Goal: Task Accomplishment & Management: Complete application form

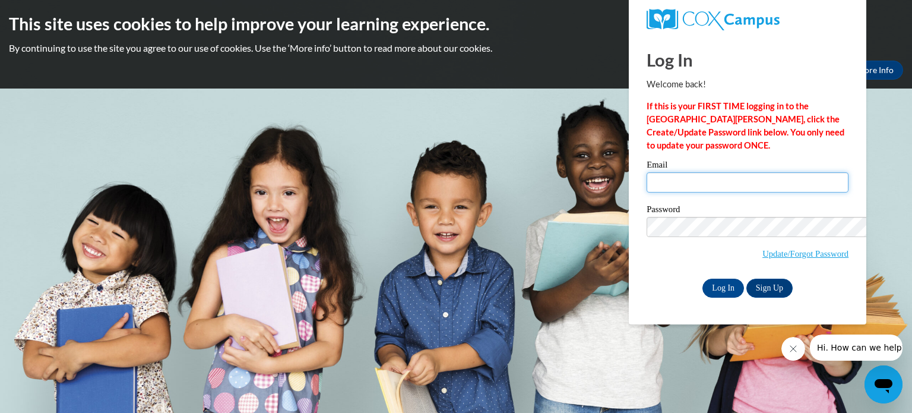
click at [647, 192] on input "Email" at bounding box center [748, 182] width 202 height 20
click at [702, 278] on input "Log In" at bounding box center [723, 287] width 42 height 19
click at [0, 0] on div at bounding box center [0, 0] width 0 height 0
click at [724, 289] on input "Log In" at bounding box center [723, 287] width 42 height 19
click at [680, 179] on input "Email" at bounding box center [748, 182] width 202 height 20
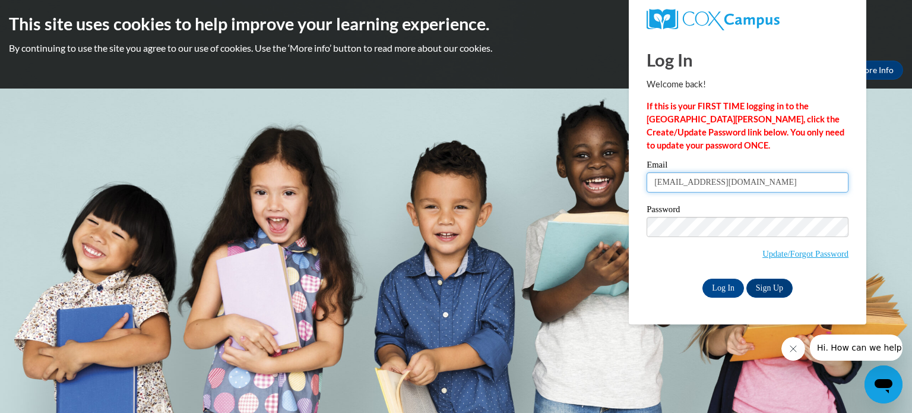
type input "[EMAIL_ADDRESS][DOMAIN_NAME]"
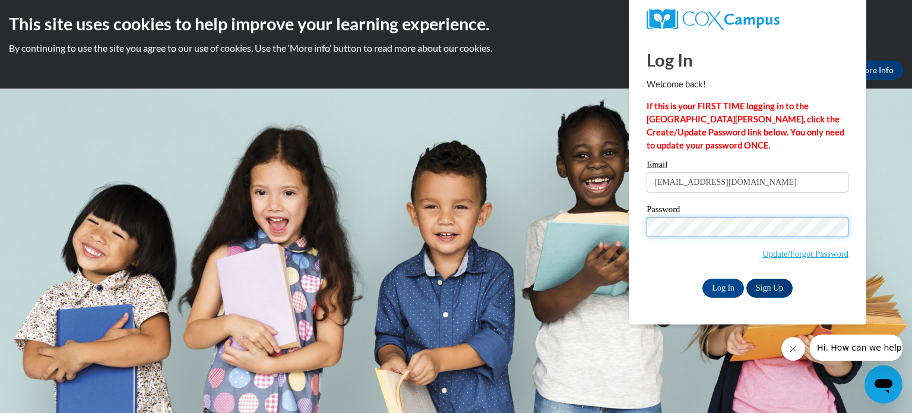
click at [702, 278] on input "Log In" at bounding box center [723, 287] width 42 height 19
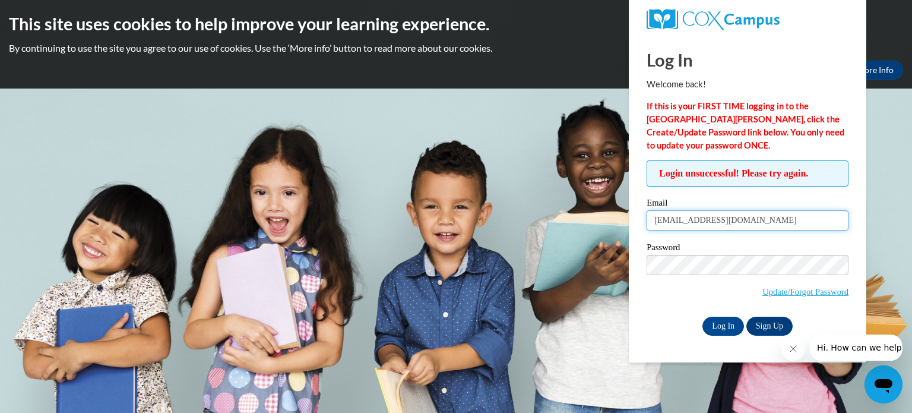
drag, startPoint x: 761, startPoint y: 227, endPoint x: 598, endPoint y: 220, distance: 163.4
click at [589, 218] on body "This site uses cookies to help improve your learning experience. By continuing …" at bounding box center [456, 206] width 912 height 413
type input "[EMAIL_ADDRESS][DOMAIN_NAME]"
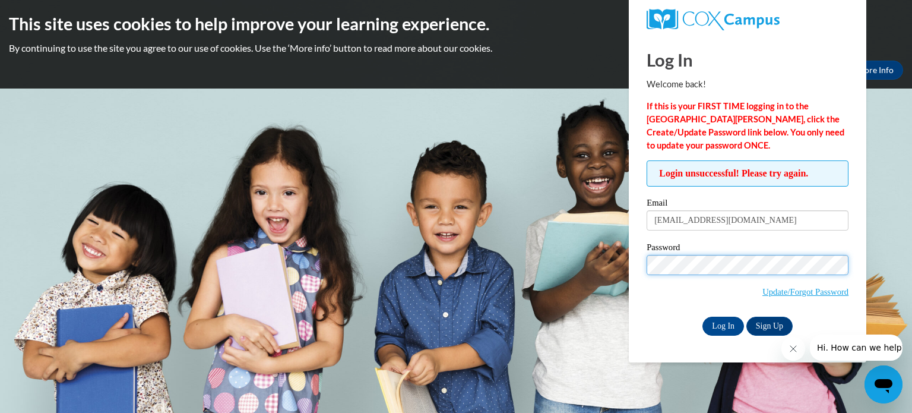
click at [702, 316] on input "Log In" at bounding box center [723, 325] width 42 height 19
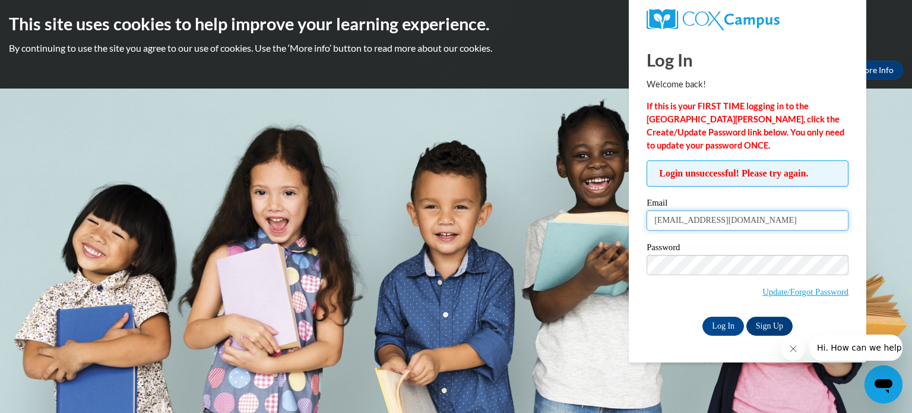
click at [727, 218] on input "jenkinsjt@ellijay.com" at bounding box center [748, 220] width 202 height 20
drag, startPoint x: 743, startPoint y: 223, endPoint x: 559, endPoint y: 196, distance: 186.7
click at [559, 196] on body "This site uses cookies to help improve your learning experience. By continuing …" at bounding box center [456, 206] width 912 height 413
type input "jtjenkins2004@yahoo.com"
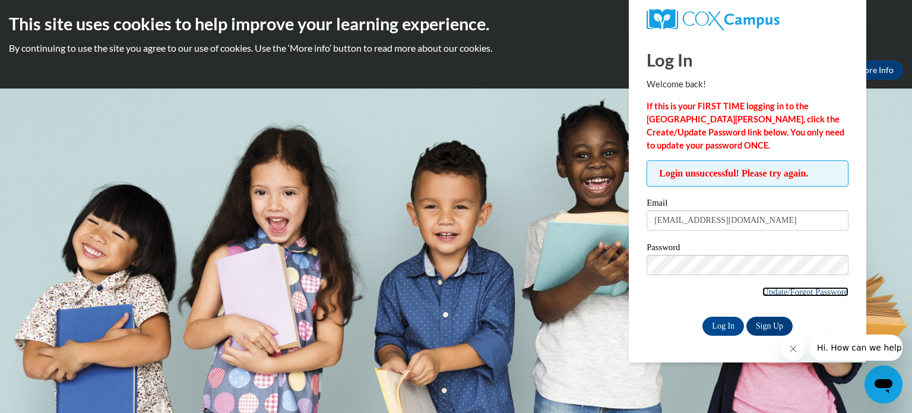
click at [769, 289] on link "Update/Forgot Password" at bounding box center [805, 291] width 86 height 9
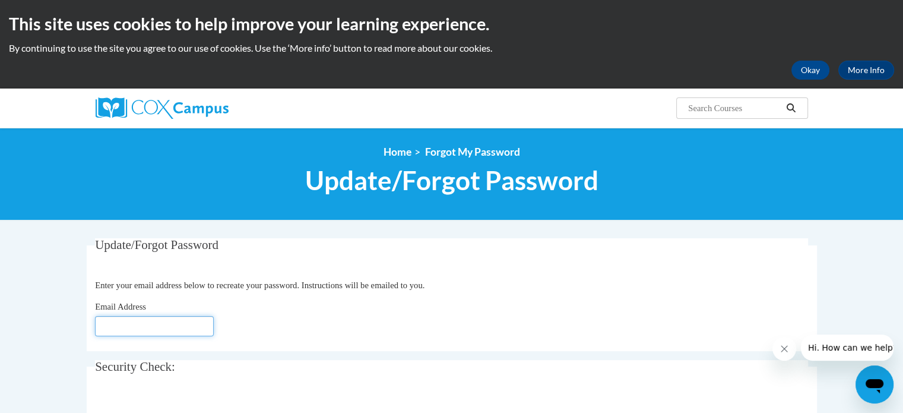
click at [185, 325] on input "Email Address" at bounding box center [154, 326] width 119 height 20
type input "jtjenkins2004@yahoo.com"
click at [372, 290] on p "Enter your email address below to recreate your password. Instructions will be …" at bounding box center [451, 284] width 713 height 13
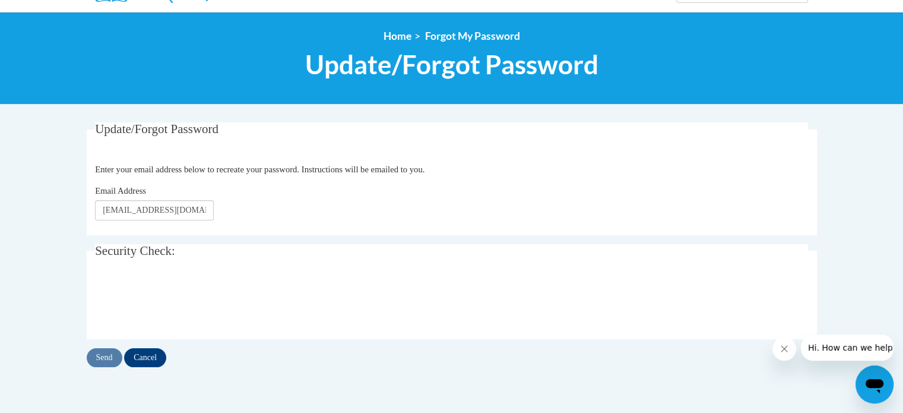
scroll to position [119, 0]
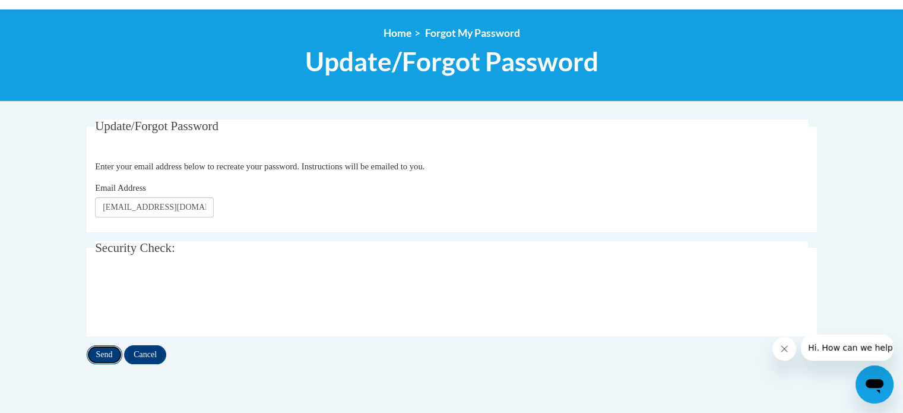
click at [107, 360] on input "Send" at bounding box center [105, 354] width 36 height 19
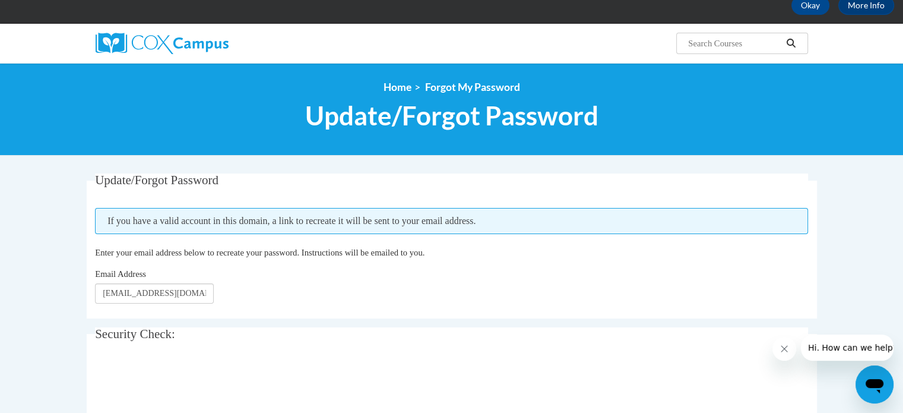
scroll to position [55, 0]
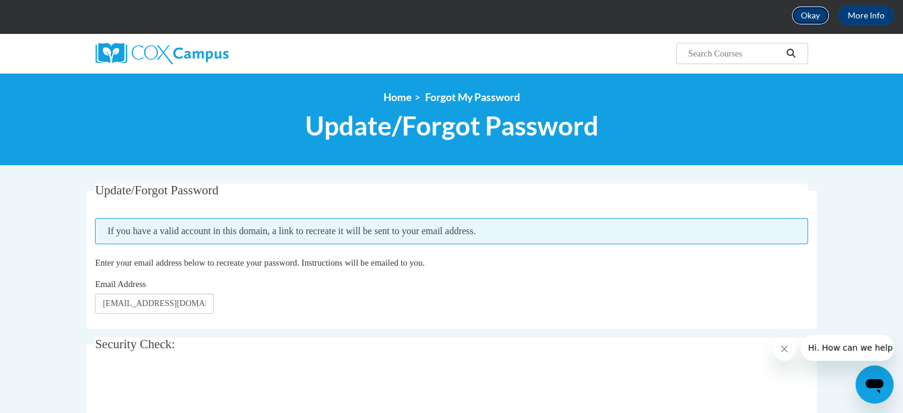
click at [816, 24] on button "Okay" at bounding box center [810, 15] width 38 height 19
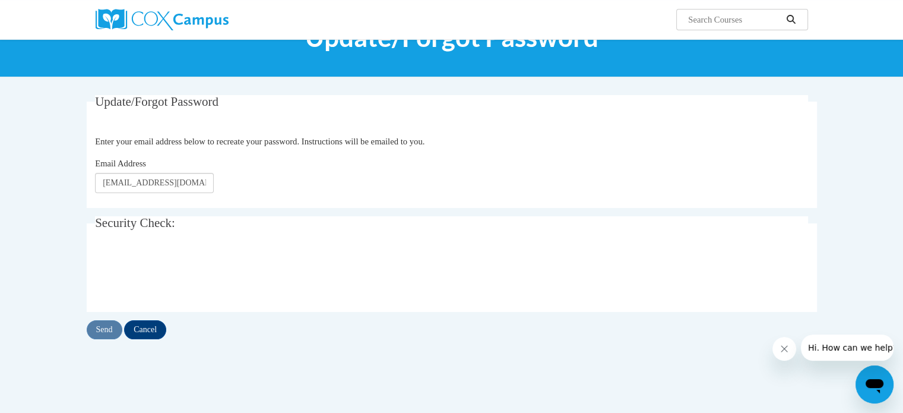
scroll to position [0, 0]
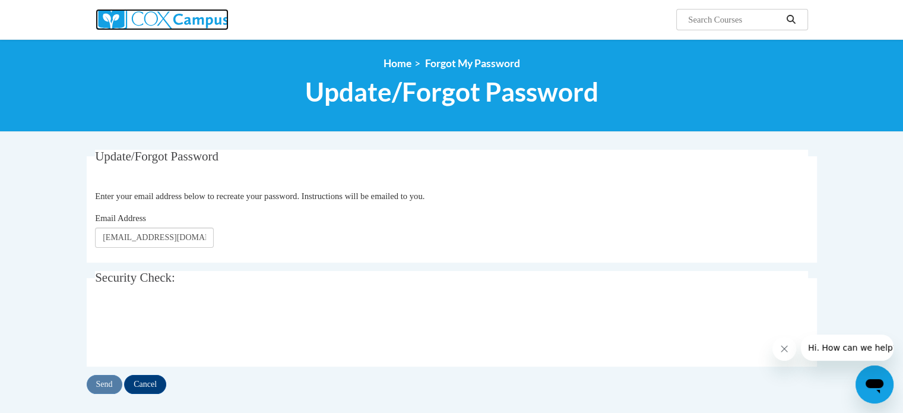
click at [152, 29] on img at bounding box center [162, 19] width 133 height 21
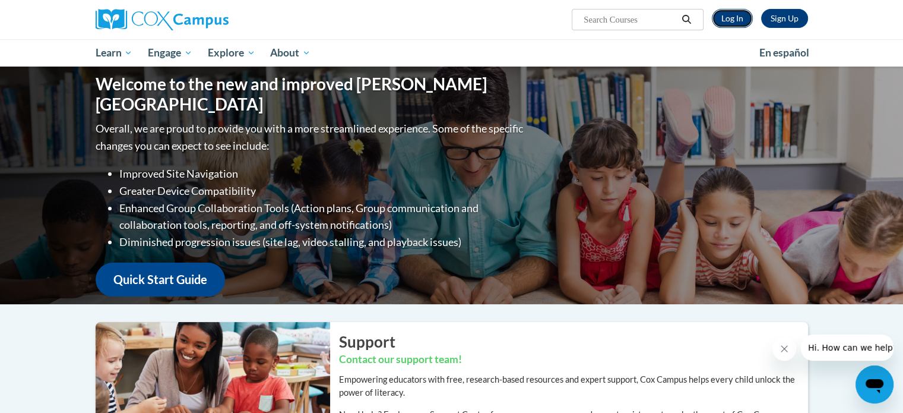
click at [727, 16] on link "Log In" at bounding box center [732, 18] width 41 height 19
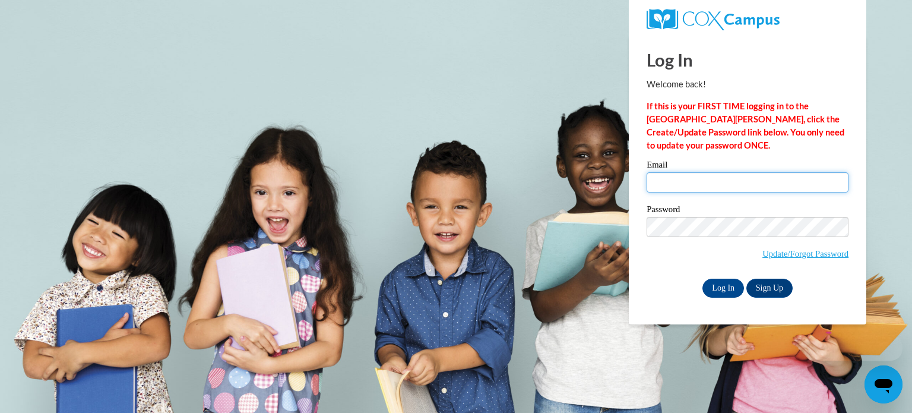
click at [723, 182] on input "Email" at bounding box center [748, 182] width 202 height 20
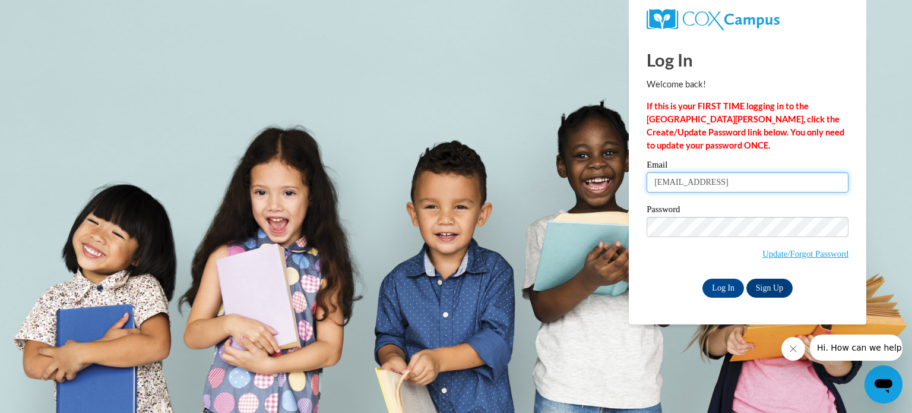
click at [723, 182] on input "jtjenkins2004@yahoo" at bounding box center [748, 182] width 202 height 20
click at [723, 182] on input "jtjenkins2004@yahcoo" at bounding box center [748, 182] width 202 height 20
click at [755, 188] on input "jtjenkins2004@yahoo" at bounding box center [748, 182] width 202 height 20
type input "jtjenkins2004@yahoo.com"
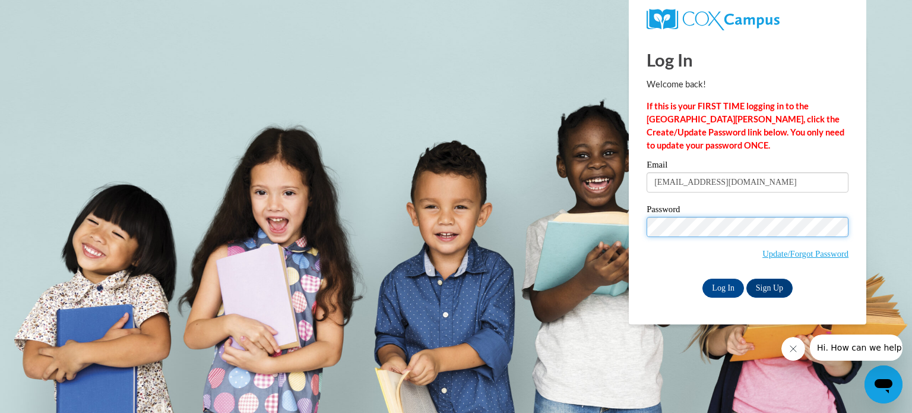
click at [702, 278] on input "Log In" at bounding box center [723, 287] width 42 height 19
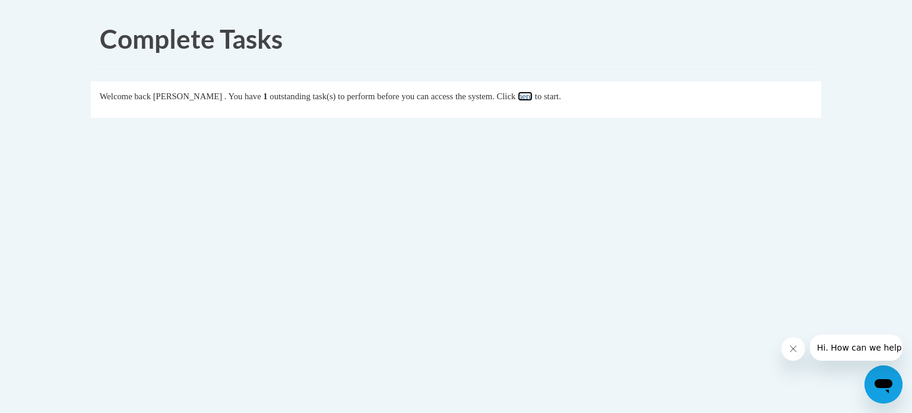
click at [533, 97] on link "here" at bounding box center [525, 95] width 15 height 9
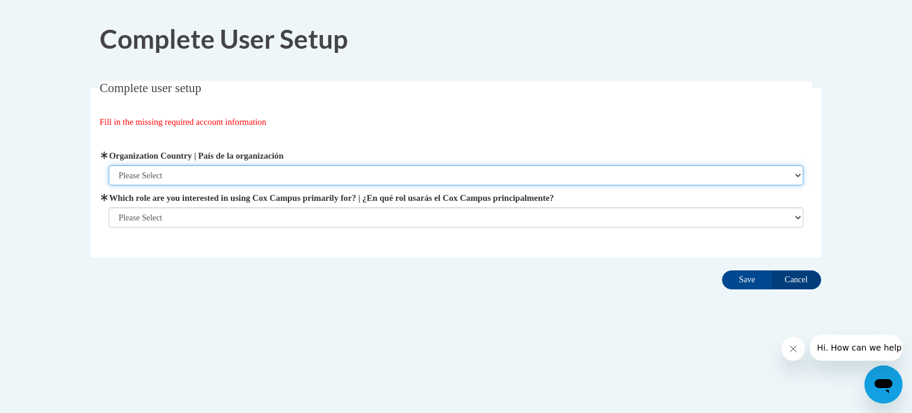
click at [465, 179] on select "Please Select [GEOGRAPHIC_DATA] | [GEOGRAPHIC_DATA] Outside of [GEOGRAPHIC_DATA…" at bounding box center [456, 175] width 695 height 20
select select "ad49bcad-a171-4b2e-b99c-48b446064914"
click at [109, 165] on select "Please Select [GEOGRAPHIC_DATA] | [GEOGRAPHIC_DATA] Outside of [GEOGRAPHIC_DATA…" at bounding box center [456, 175] width 695 height 20
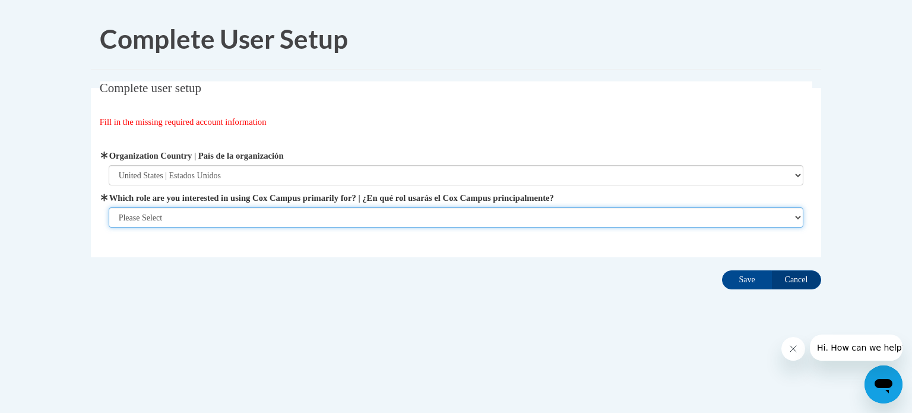
click at [425, 208] on select "Please Select College/University | Colegio/Universidad Community/Nonprofit Part…" at bounding box center [456, 217] width 695 height 20
select select "5a18ea06-2b54-4451-96f2-d152daf9eac5"
click at [109, 227] on select "Please Select College/University | Colegio/Universidad Community/Nonprofit Part…" at bounding box center [456, 217] width 695 height 20
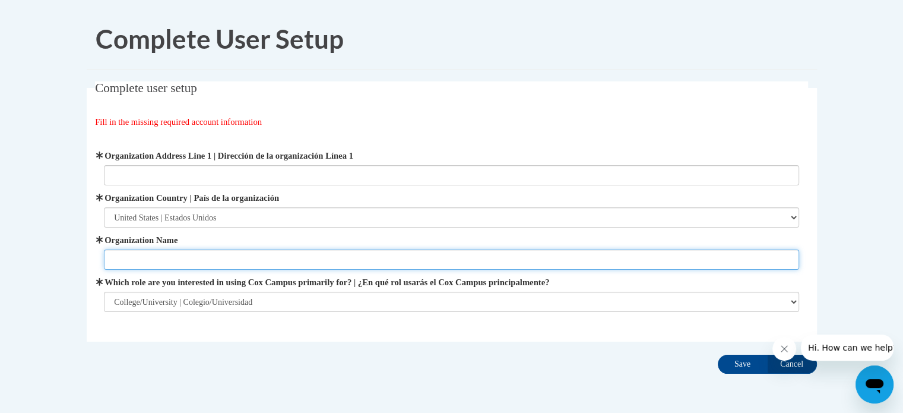
click at [370, 265] on input "Organization Name" at bounding box center [451, 259] width 695 height 20
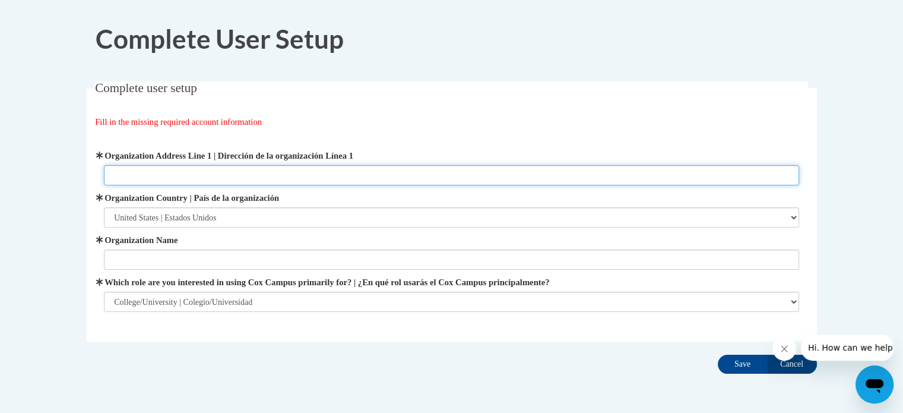
click at [347, 175] on input "Organization Address Line 1 | Dirección de la organización Línea 1" at bounding box center [451, 175] width 695 height 20
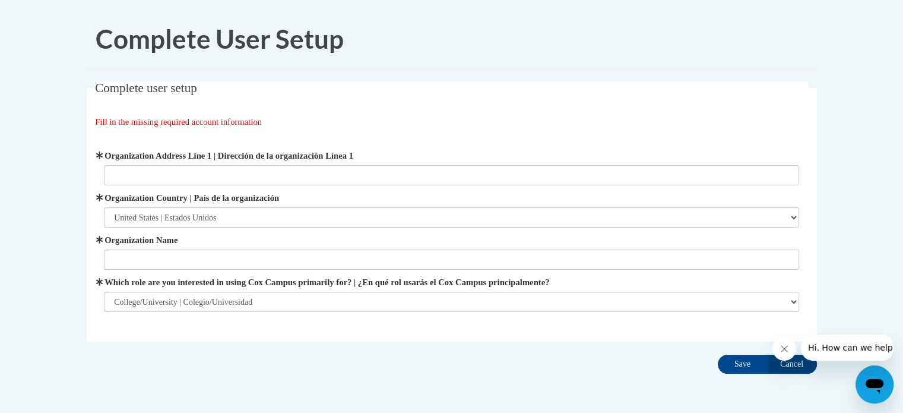
click at [393, 134] on div "Organization Address Line 1 | Dirección de la organización Línea 1 Organization…" at bounding box center [451, 230] width 713 height 192
click at [798, 369] on input "Cancel" at bounding box center [792, 363] width 50 height 19
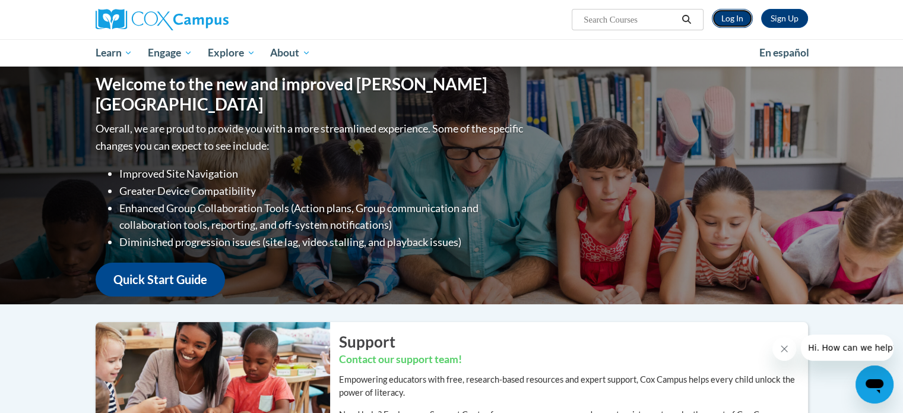
click at [738, 24] on link "Log In" at bounding box center [732, 18] width 41 height 19
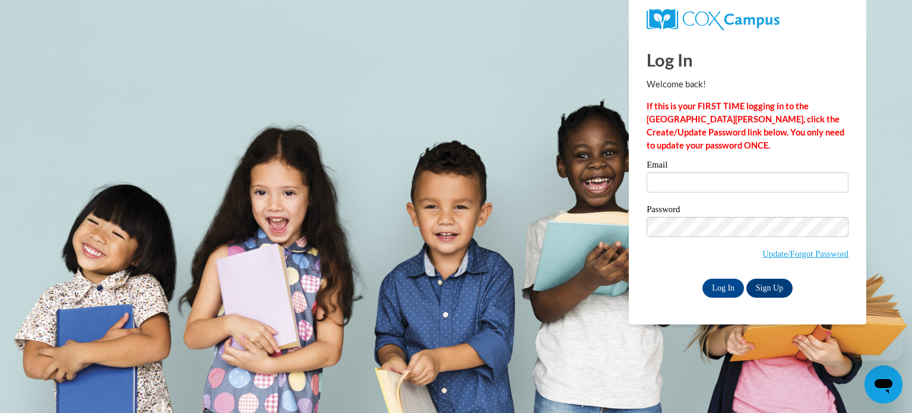
click at [715, 164] on label "Email" at bounding box center [748, 166] width 202 height 12
click at [715, 172] on input "Email" at bounding box center [748, 182] width 202 height 20
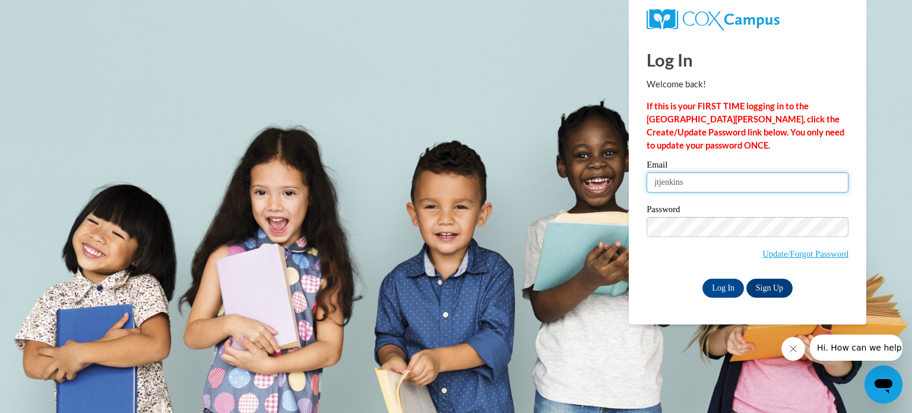
type input "jtjenkins2004@yahoo.com"
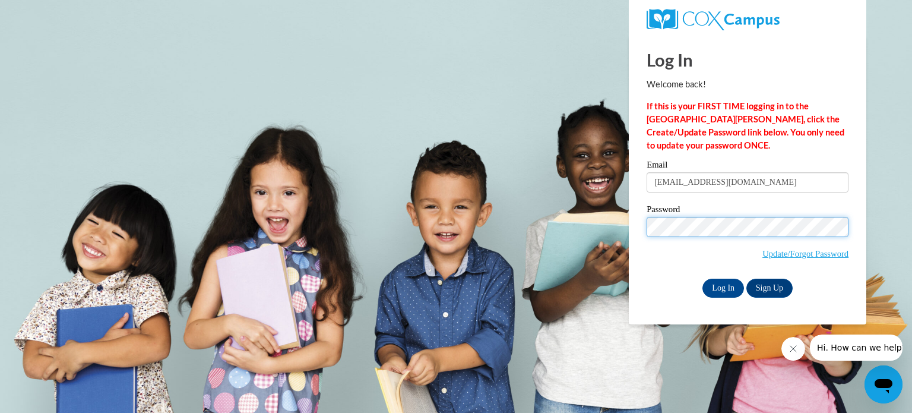
click at [702, 278] on input "Log In" at bounding box center [723, 287] width 42 height 19
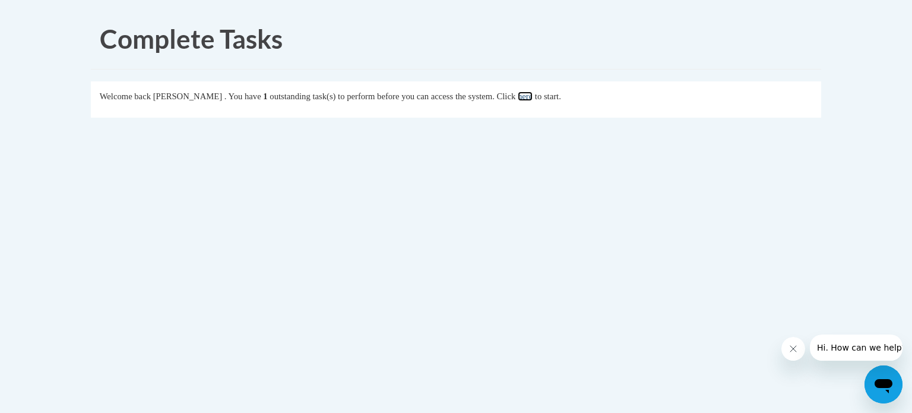
click at [533, 97] on link "here" at bounding box center [525, 95] width 15 height 9
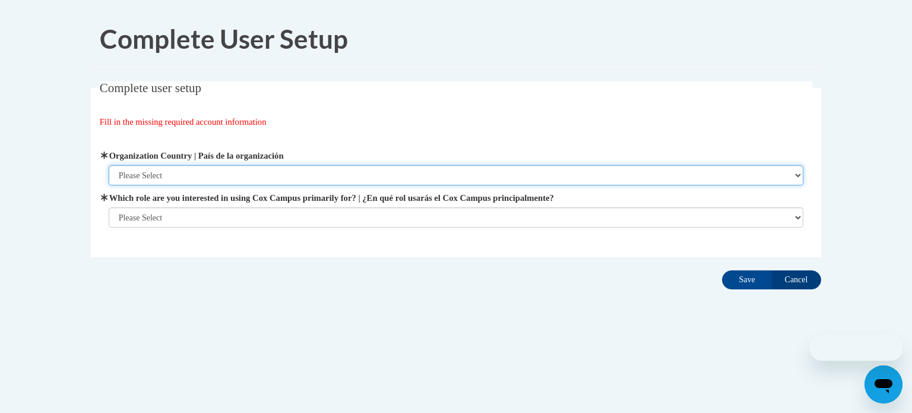
click at [359, 175] on select "Please Select [GEOGRAPHIC_DATA] | [GEOGRAPHIC_DATA] Outside of [GEOGRAPHIC_DATA…" at bounding box center [456, 175] width 695 height 20
select select "ad49bcad-a171-4b2e-b99c-48b446064914"
click at [109, 165] on select "Please Select [GEOGRAPHIC_DATA] | [GEOGRAPHIC_DATA] Outside of [GEOGRAPHIC_DATA…" at bounding box center [456, 175] width 695 height 20
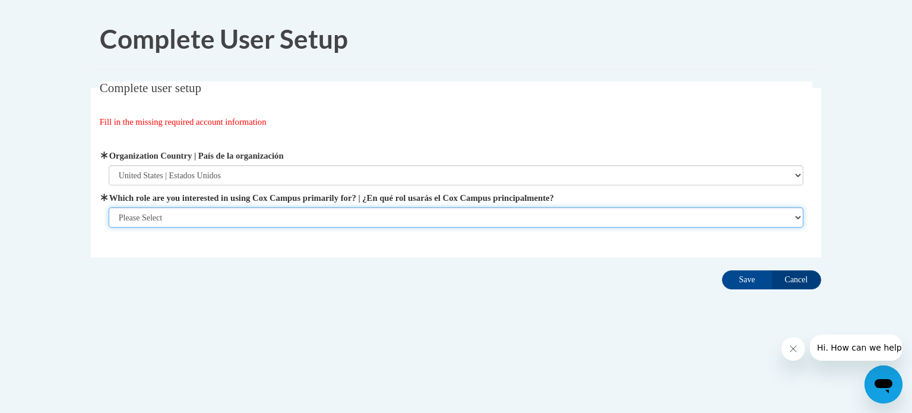
click at [348, 208] on select "Please Select College/University | Colegio/Universidad Community/Nonprofit Part…" at bounding box center [456, 217] width 695 height 20
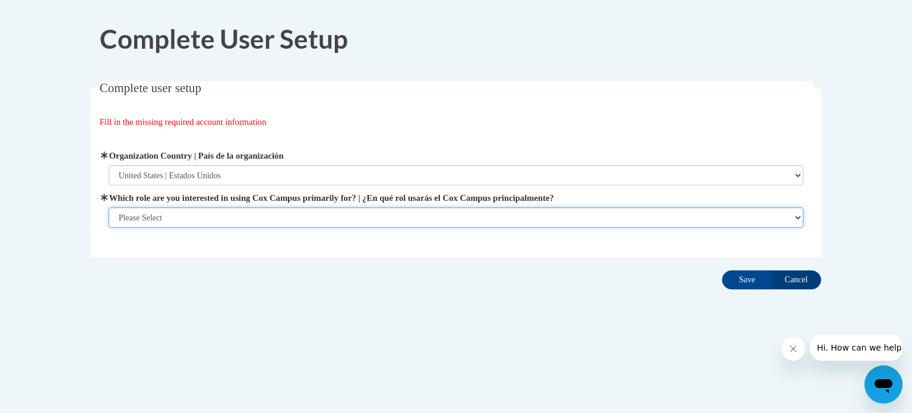
select select "5a18ea06-2b54-4451-96f2-d152daf9eac5"
click at [109, 227] on select "Please Select College/University | Colegio/Universidad Community/Nonprofit Part…" at bounding box center [456, 217] width 695 height 20
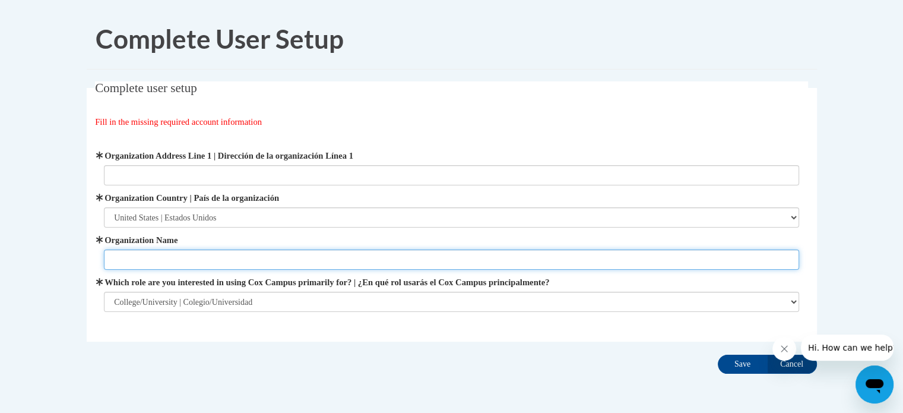
click at [325, 254] on input "Organization Name" at bounding box center [451, 259] width 695 height 20
click at [325, 254] on input "Universt" at bounding box center [451, 259] width 695 height 20
click at [122, 263] on input "Universty of [GEOGRAPHIC_DATA][US_STATE]" at bounding box center [451, 259] width 695 height 20
type input "[GEOGRAPHIC_DATA][US_STATE]"
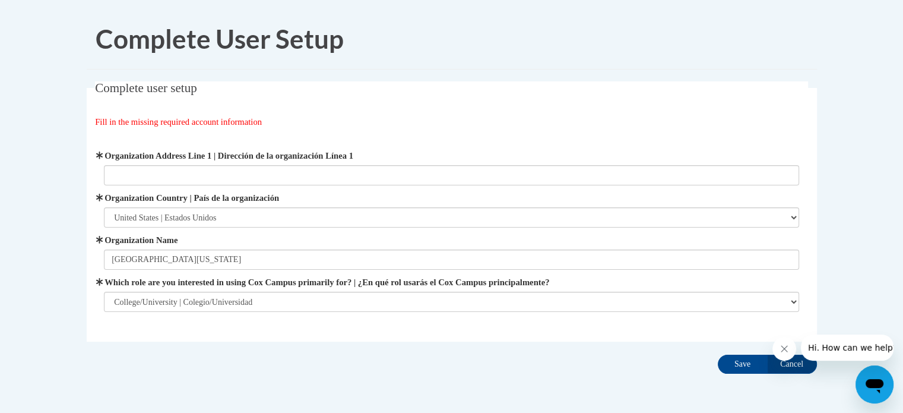
click at [277, 113] on fieldset "Complete user setup Fill in the missing required account information User Profi…" at bounding box center [452, 211] width 730 height 260
click at [745, 356] on input "Save" at bounding box center [743, 363] width 50 height 19
click at [674, 111] on fieldset "Complete user setup Fill in the missing required account information User Profi…" at bounding box center [452, 211] width 730 height 260
